Goal: Task Accomplishment & Management: Manage account settings

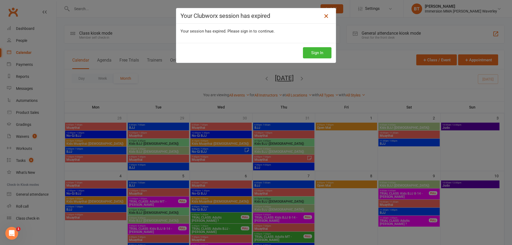
click at [323, 15] on icon at bounding box center [326, 16] width 6 height 6
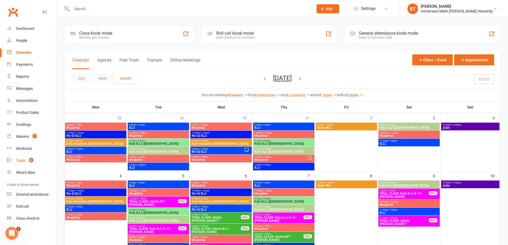
click at [22, 161] on div "Tasks" at bounding box center [21, 161] width 10 height 4
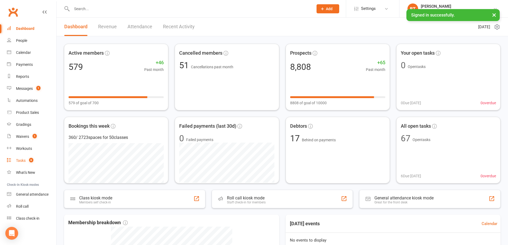
click at [26, 162] on div "Tasks" at bounding box center [21, 161] width 10 height 4
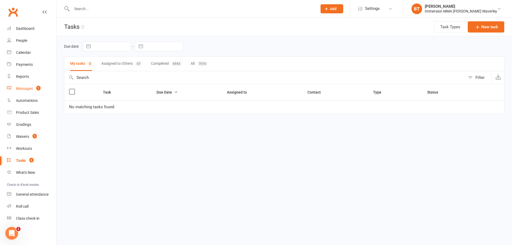
click at [31, 91] on link "Messages 1" at bounding box center [31, 89] width 49 height 12
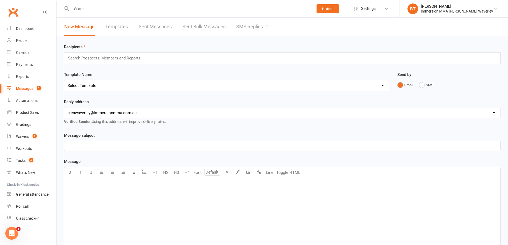
click at [241, 27] on link "SMS Replies 1" at bounding box center [252, 27] width 32 height 18
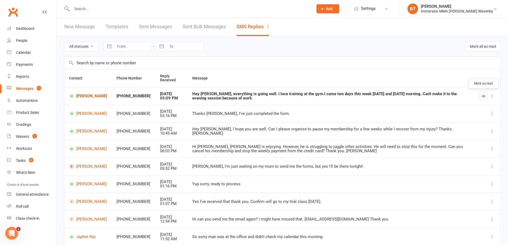
click at [485, 95] on icon "button" at bounding box center [484, 96] width 4 height 4
click at [23, 161] on div "Tasks" at bounding box center [21, 161] width 10 height 4
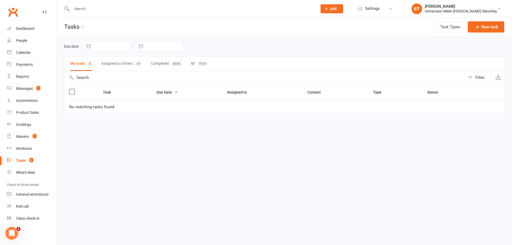
click at [142, 48] on button "button" at bounding box center [141, 46] width 10 height 9
select select "6"
select select "2025"
select select "7"
select select "2025"
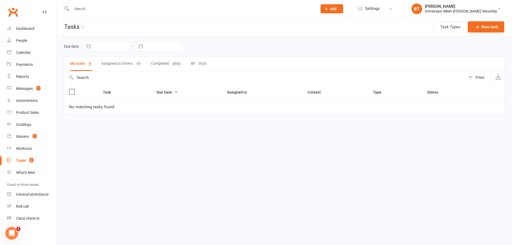
select select "8"
select select "2025"
click at [199, 108] on td "15" at bounding box center [198, 108] width 10 height 10
type input "[DATE]"
click at [118, 64] on button "Assigned to Others 6" at bounding box center [120, 64] width 39 height 14
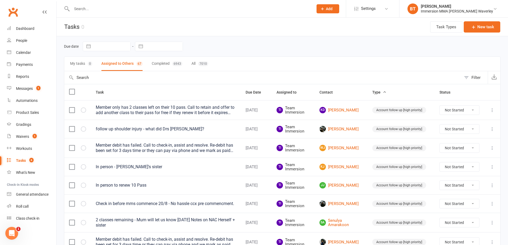
click at [144, 48] on button "button" at bounding box center [141, 46] width 10 height 9
select select "6"
select select "2025"
select select "7"
select select "2025"
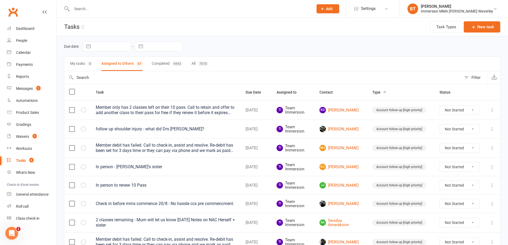
select select "8"
select select "2025"
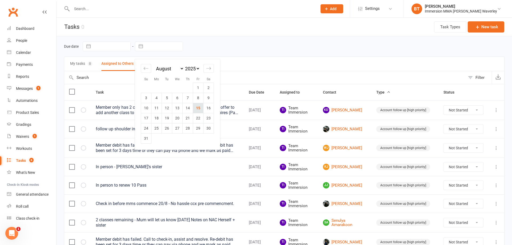
click at [201, 109] on td "15" at bounding box center [198, 108] width 10 height 10
type input "[DATE]"
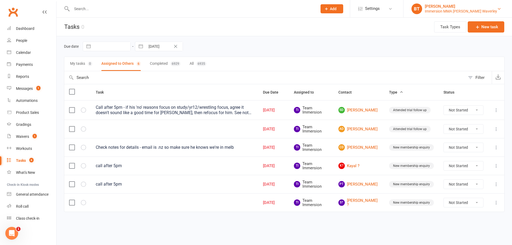
click at [449, 10] on div "Immersion MMA [PERSON_NAME] Waverley" at bounding box center [461, 11] width 72 height 5
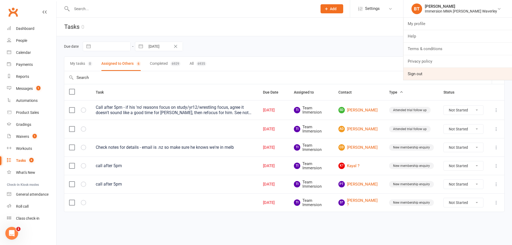
click at [433, 74] on link "Sign out" at bounding box center [458, 74] width 109 height 12
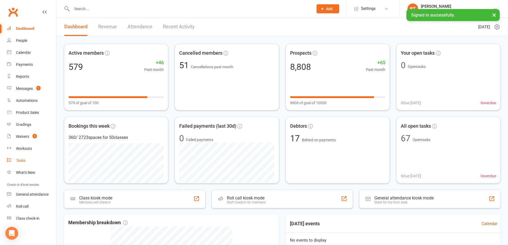
click at [27, 161] on link "Tasks" at bounding box center [31, 161] width 49 height 12
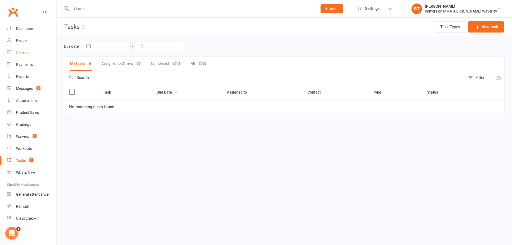
click at [36, 51] on link "Calendar" at bounding box center [31, 53] width 49 height 12
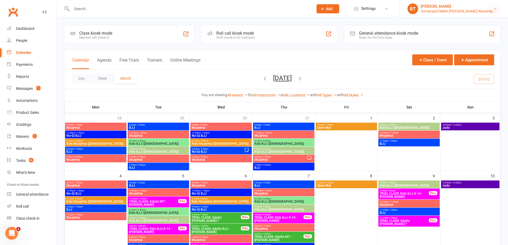
click at [496, 8] on icon at bounding box center [495, 9] width 4 height 4
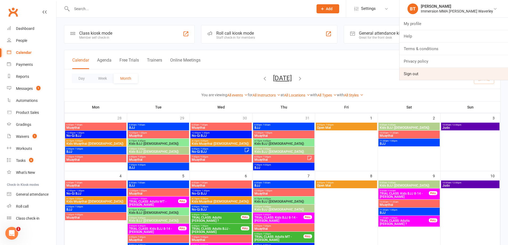
click at [441, 76] on link "Sign out" at bounding box center [454, 74] width 109 height 12
